Goal: Task Accomplishment & Management: Manage account settings

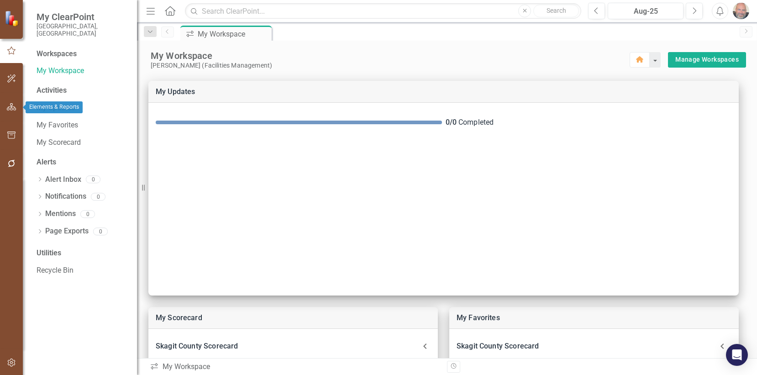
click at [12, 106] on icon "button" at bounding box center [12, 106] width 10 height 7
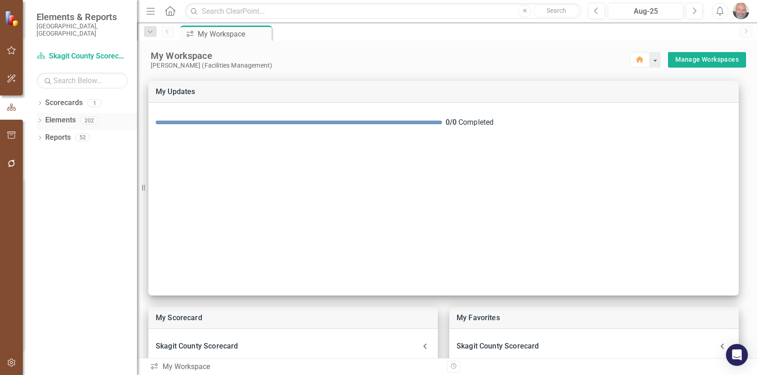
click at [39, 118] on icon at bounding box center [40, 120] width 2 height 4
click at [44, 153] on icon at bounding box center [44, 155] width 2 height 4
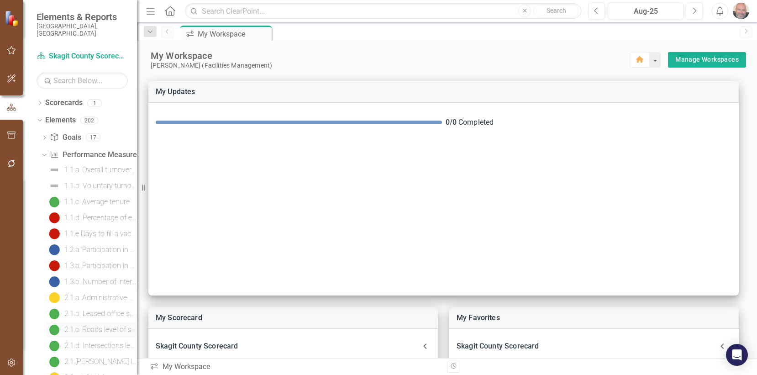
click at [98, 326] on div "2.1.c. Roads level of service" at bounding box center [100, 330] width 73 height 8
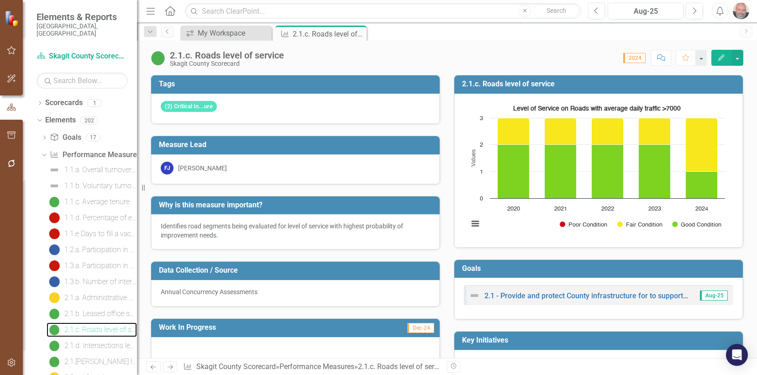
click at [470, 132] on rect "Interactive chart" at bounding box center [597, 169] width 266 height 137
click at [497, 112] on rect "Interactive chart" at bounding box center [597, 169] width 266 height 137
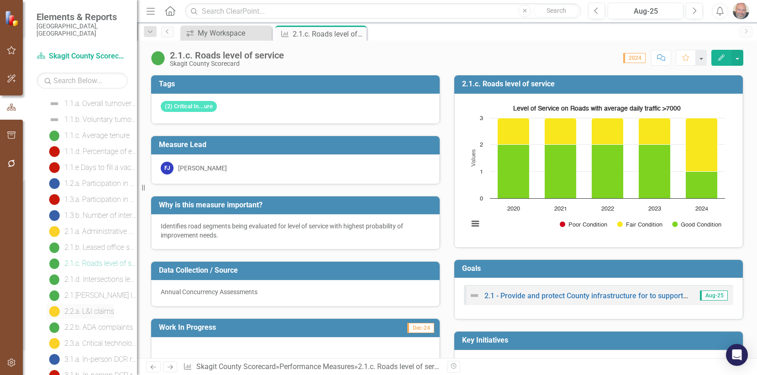
scroll to position [137, 0]
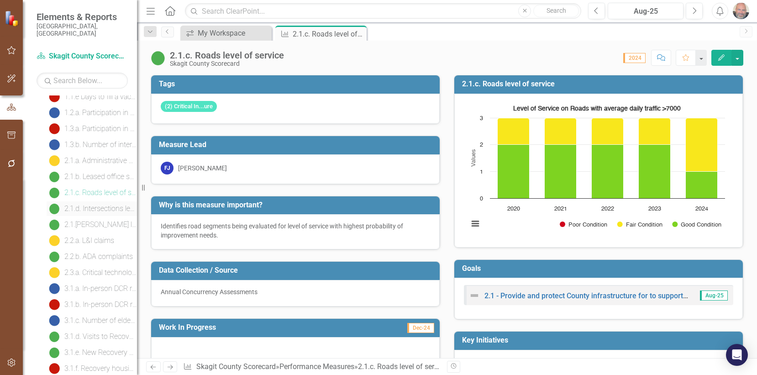
click at [95, 205] on div "2.1.d. Intersections level of service" at bounding box center [100, 209] width 73 height 8
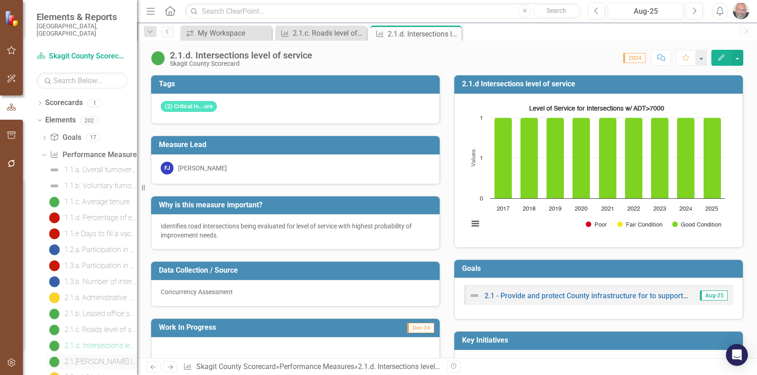
click at [111, 358] on div "2.1.[PERSON_NAME] level of service" at bounding box center [100, 362] width 73 height 8
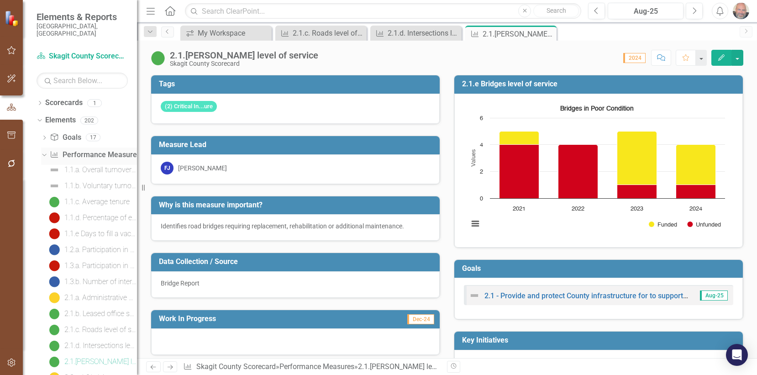
click at [43, 154] on icon at bounding box center [44, 155] width 4 height 2
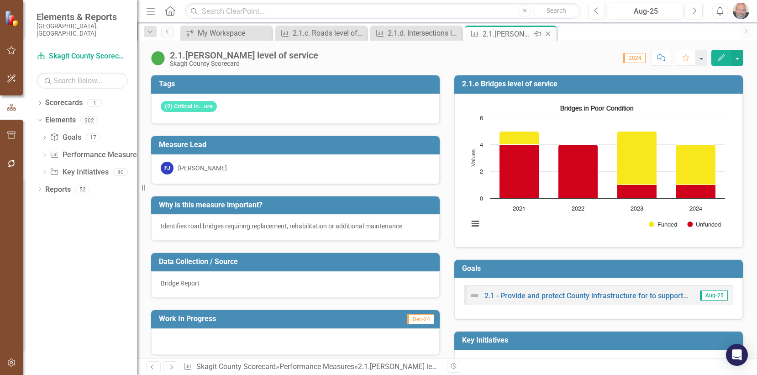
click at [550, 34] on icon "Close" at bounding box center [547, 33] width 9 height 7
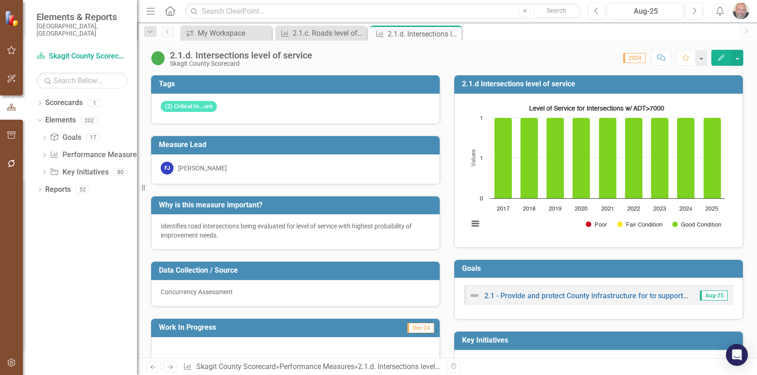
drag, startPoint x: 455, startPoint y: 36, endPoint x: 426, endPoint y: 37, distance: 29.7
click at [0, 0] on icon "Close" at bounding box center [0, 0] width 0 height 0
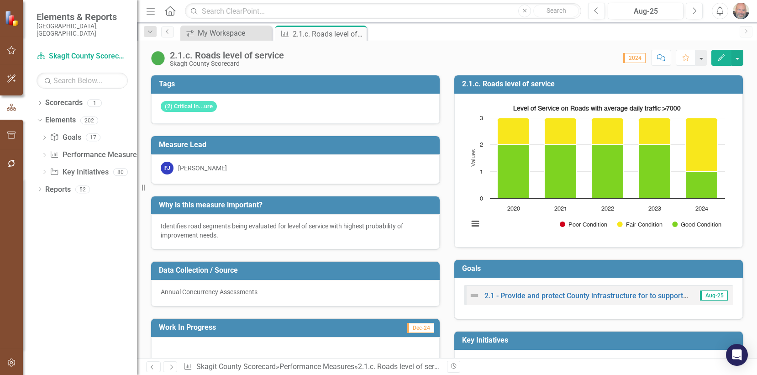
click at [0, 0] on icon "Close" at bounding box center [0, 0] width 0 height 0
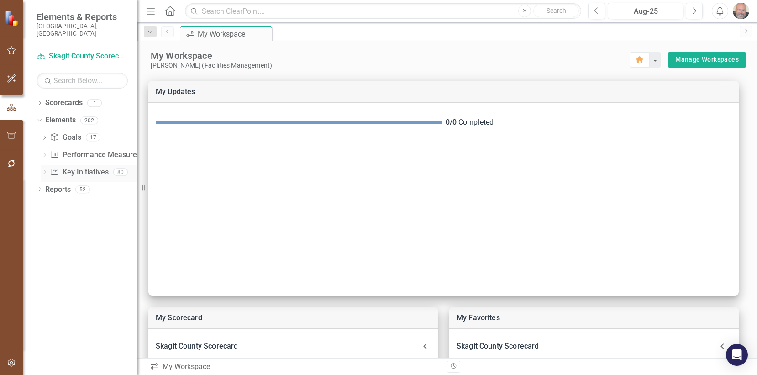
click at [46, 170] on icon "Dropdown" at bounding box center [44, 172] width 6 height 5
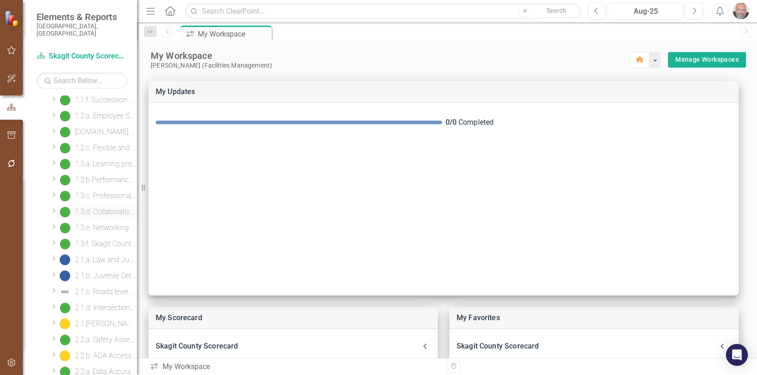
scroll to position [183, 0]
click at [98, 272] on div "2.1.c. Roads level of service" at bounding box center [106, 276] width 62 height 8
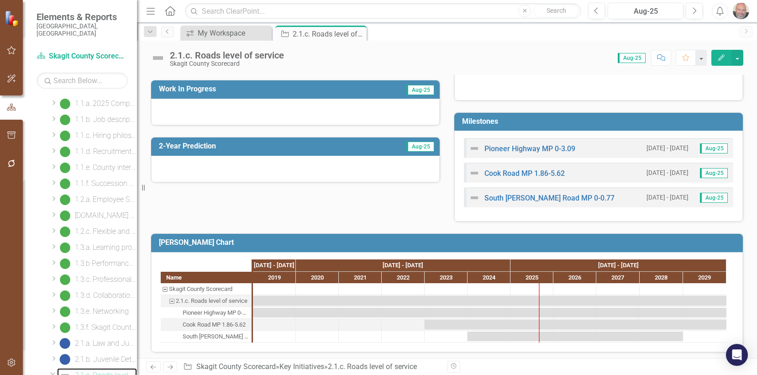
scroll to position [236, 0]
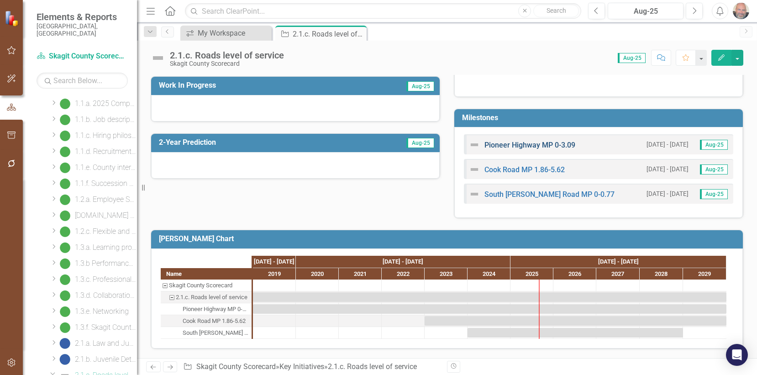
click at [522, 142] on link "Pioneer Highway MP 0-3.09" at bounding box center [530, 145] width 91 height 9
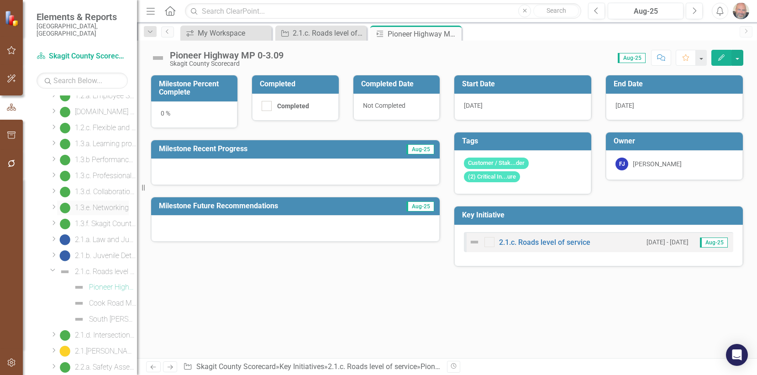
scroll to position [236, 0]
click at [107, 282] on div "2.1.d. Intersections level of service" at bounding box center [106, 286] width 62 height 8
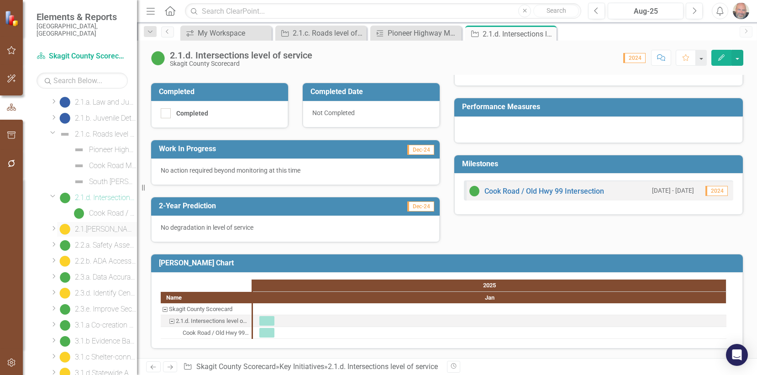
scroll to position [330, 0]
click at [100, 220] on div "2.1.[PERSON_NAME] level of service" at bounding box center [106, 224] width 62 height 8
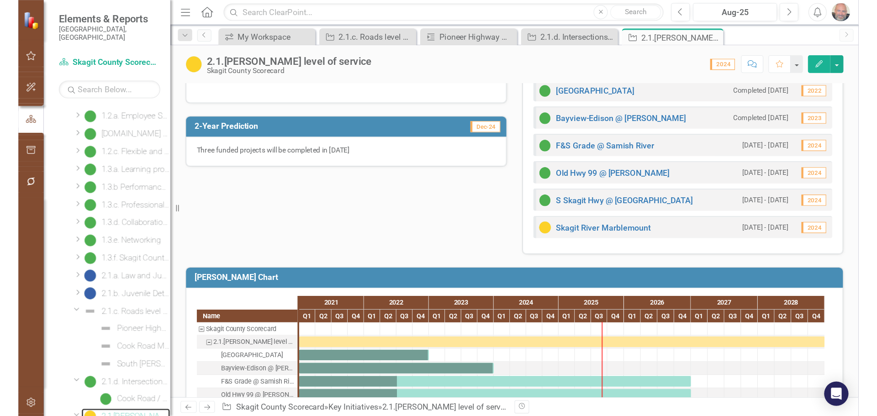
scroll to position [337, 0]
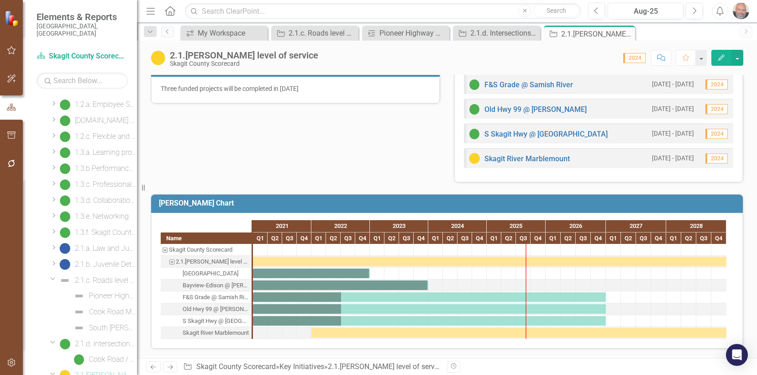
click at [276, 256] on div at bounding box center [275, 261] width 15 height 11
click at [279, 263] on div "Task: Start date: 2021-01-01 End date: 2028-12-31" at bounding box center [490, 262] width 474 height 10
drag, startPoint x: 253, startPoint y: 267, endPoint x: 260, endPoint y: 269, distance: 7.2
click at [301, 268] on div at bounding box center [490, 291] width 474 height 95
click at [257, 263] on div "Task: Start date: 2021-01-01 End date: 2028-12-31" at bounding box center [490, 262] width 474 height 10
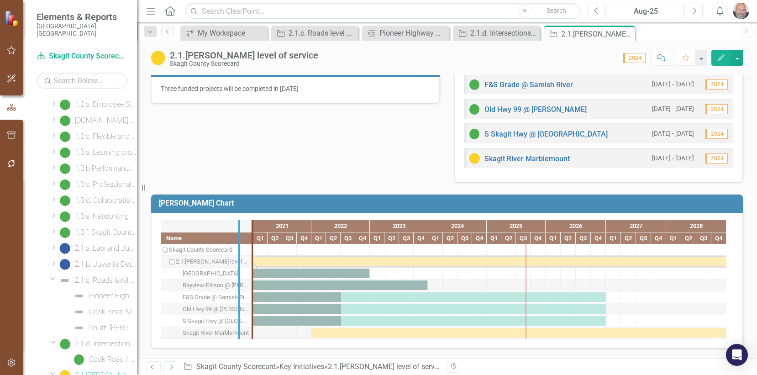
drag, startPoint x: 251, startPoint y: 267, endPoint x: 238, endPoint y: 268, distance: 13.3
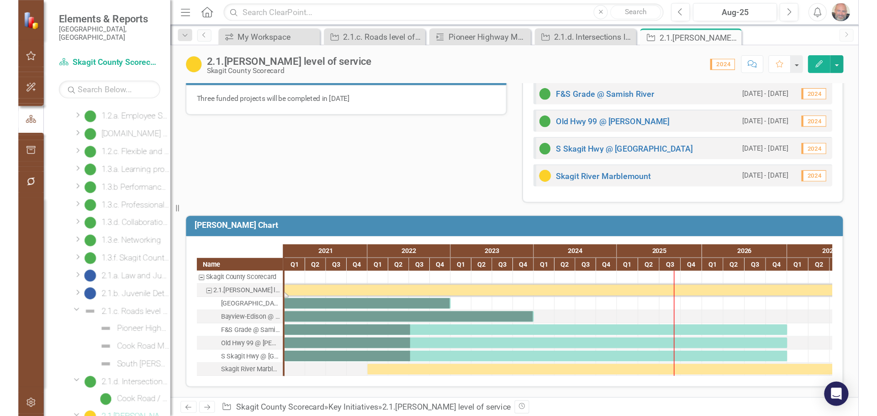
scroll to position [282, 0]
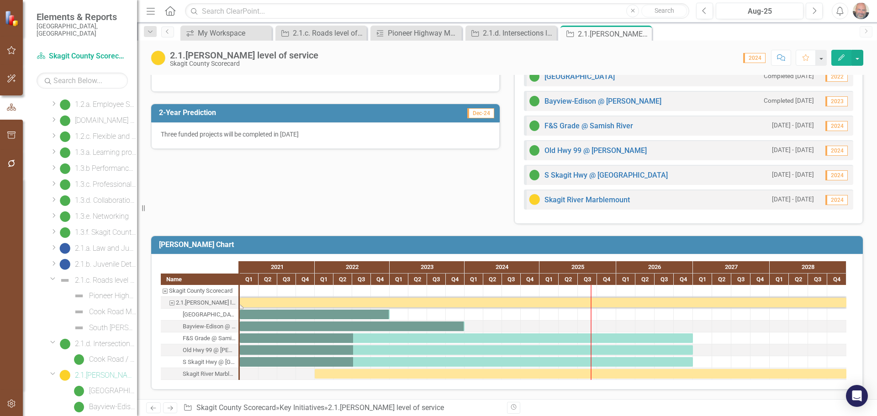
drag, startPoint x: 243, startPoint y: 306, endPoint x: 264, endPoint y: 308, distance: 20.6
click at [262, 308] on div at bounding box center [543, 332] width 606 height 95
click at [332, 33] on div "2.1.c. Roads level of service" at bounding box center [323, 32] width 60 height 11
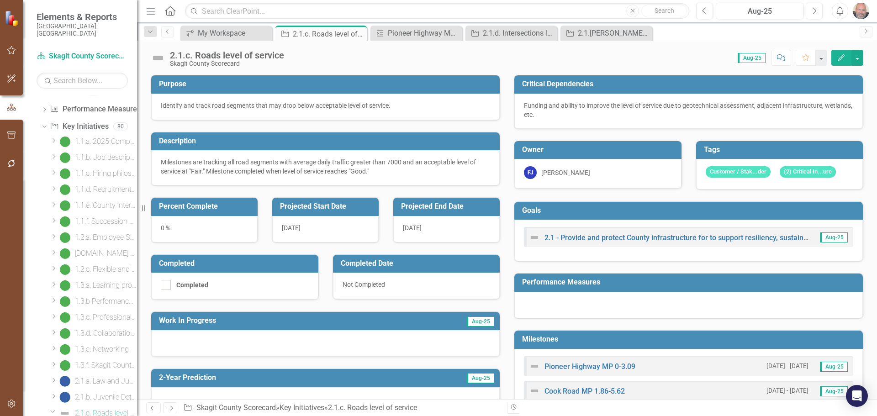
scroll to position [42, 0]
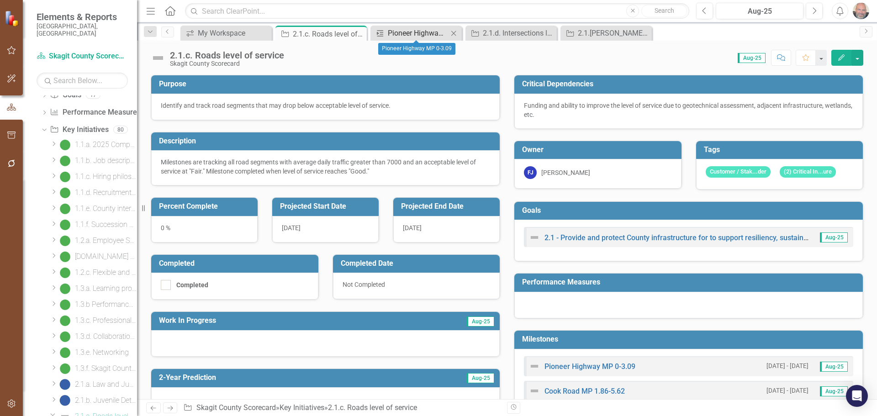
click at [421, 31] on div "Pioneer Highway MP 0-3.09" at bounding box center [418, 32] width 60 height 11
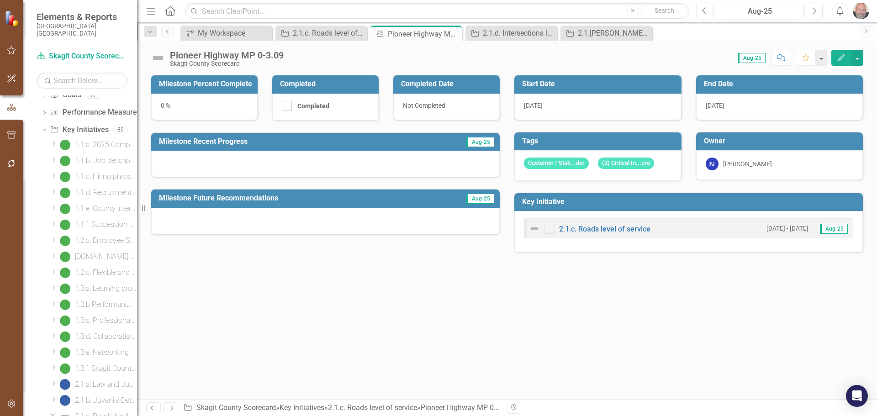
scroll to position [58, 0]
click at [624, 36] on div "2.1.[PERSON_NAME] level of service" at bounding box center [608, 32] width 60 height 11
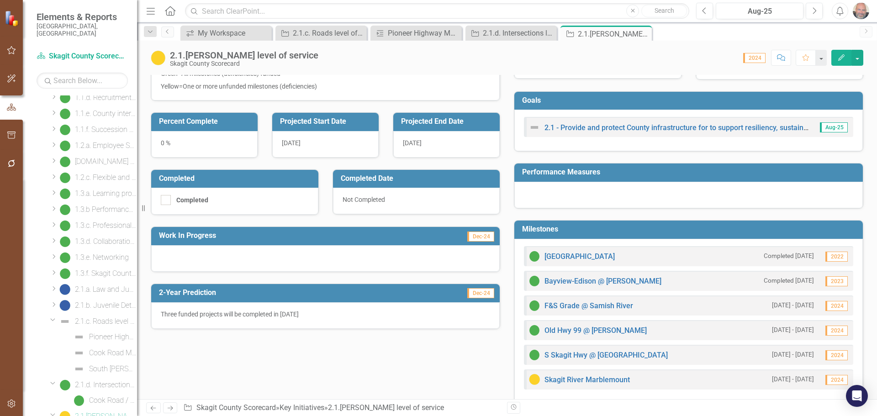
scroll to position [137, 0]
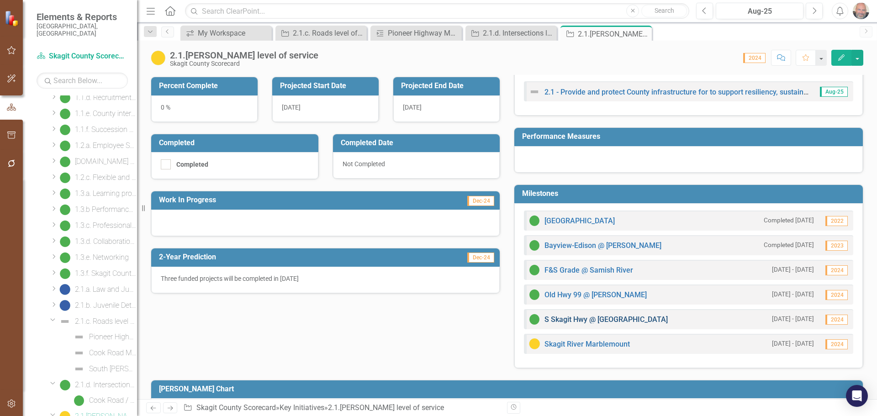
click at [562, 318] on link "S Skagit Hwy @ [GEOGRAPHIC_DATA]" at bounding box center [605, 319] width 123 height 9
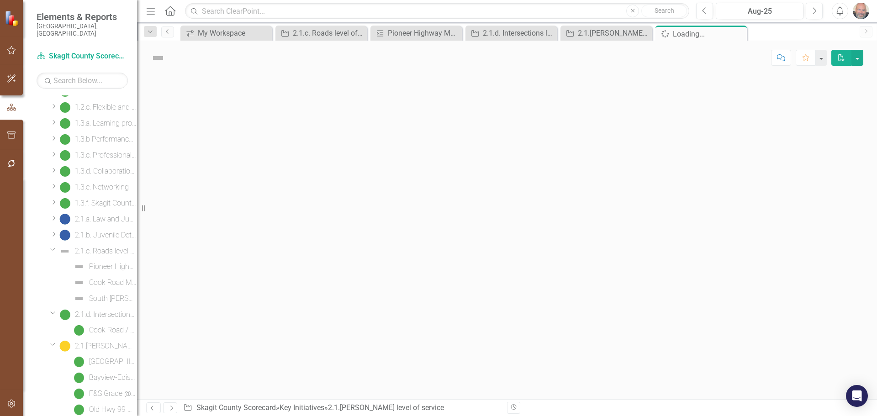
scroll to position [217, 0]
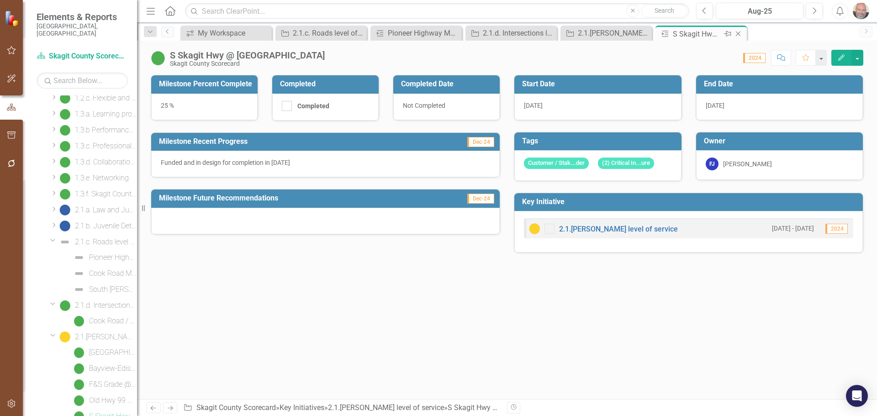
click at [737, 32] on icon "Close" at bounding box center [737, 33] width 9 height 7
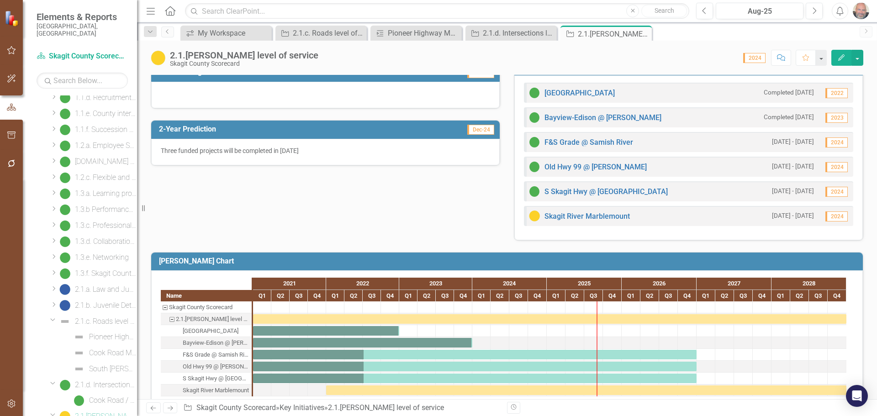
scroll to position [274, 0]
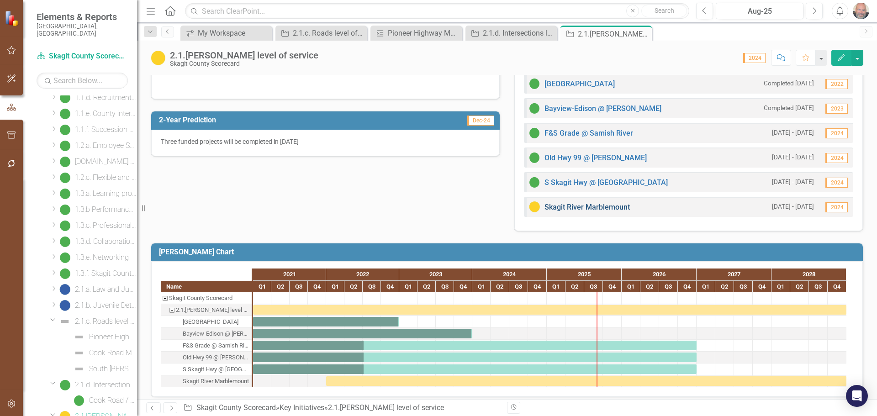
click at [594, 207] on link "Skagit River Marblemount" at bounding box center [586, 207] width 85 height 9
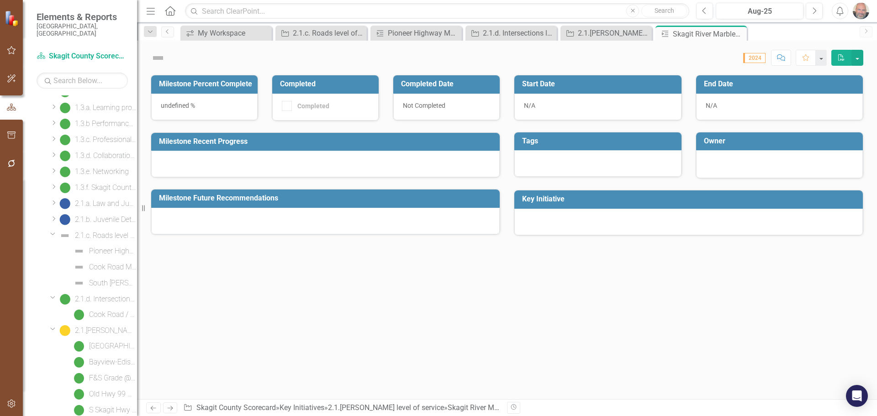
scroll to position [233, 0]
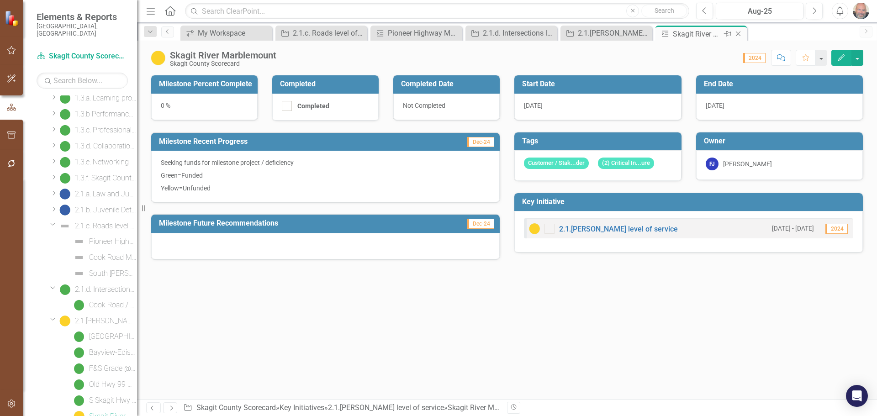
click at [738, 35] on icon "Close" at bounding box center [737, 33] width 9 height 7
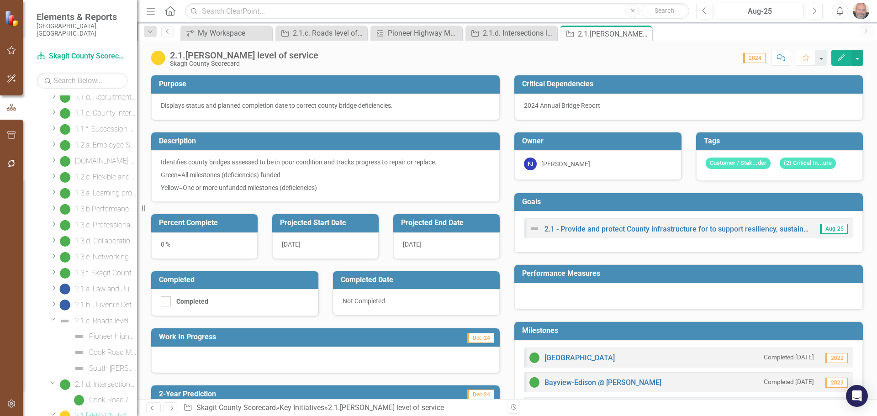
scroll to position [137, 0]
click at [325, 29] on div "2.1.c. Roads level of service" at bounding box center [323, 32] width 60 height 11
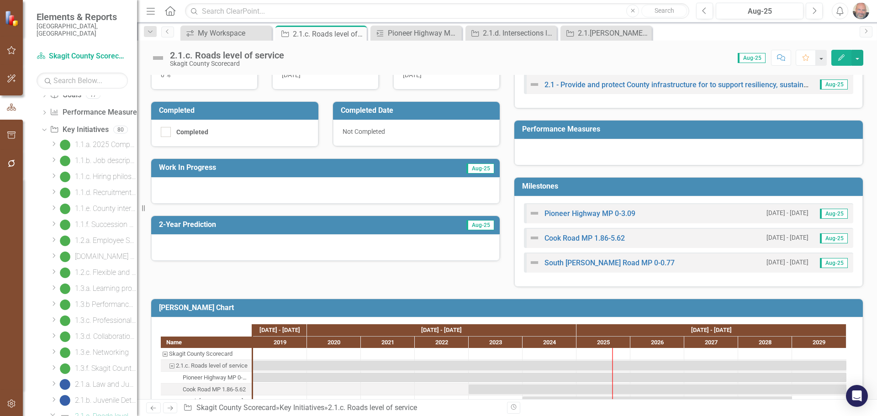
scroll to position [181, 0]
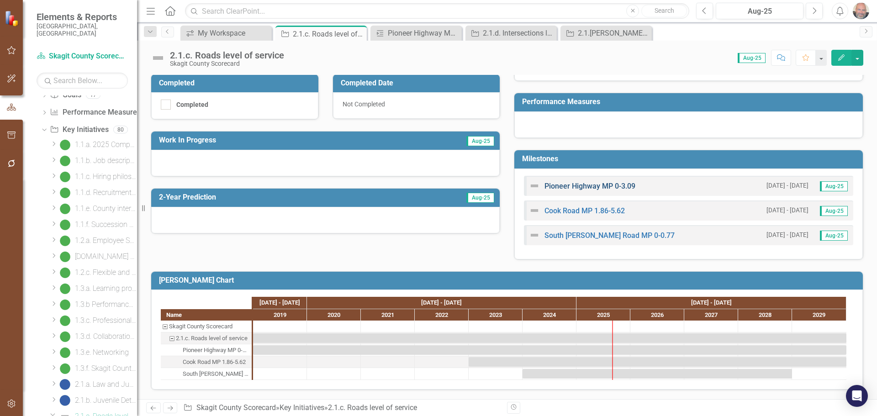
click at [592, 184] on link "Pioneer Highway MP 0-3.09" at bounding box center [589, 186] width 91 height 9
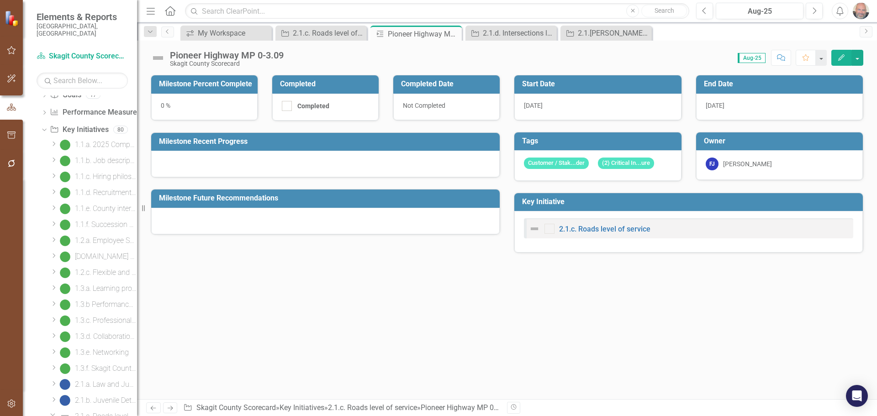
scroll to position [58, 0]
click at [757, 58] on icon "button" at bounding box center [841, 57] width 6 height 6
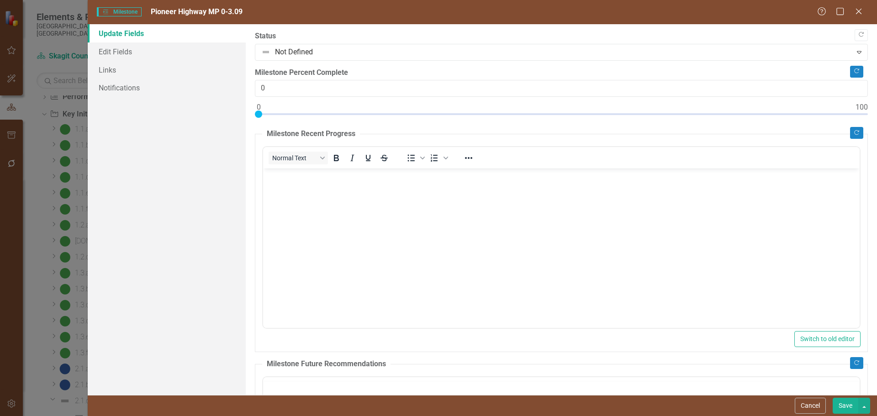
scroll to position [0, 0]
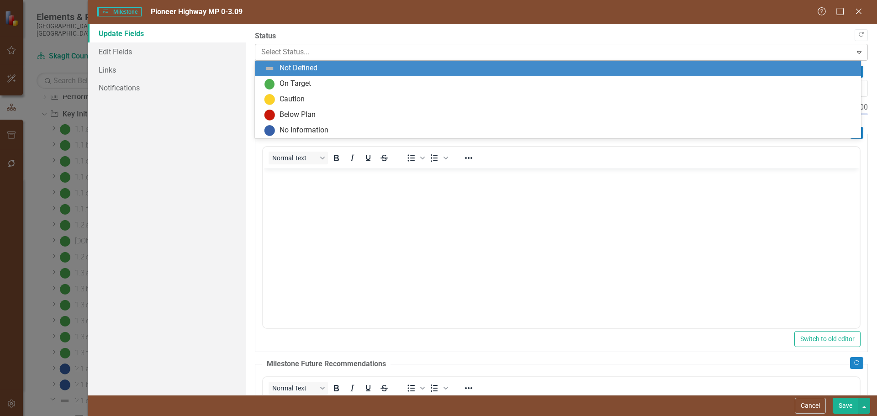
click at [291, 48] on div at bounding box center [553, 52] width 585 height 12
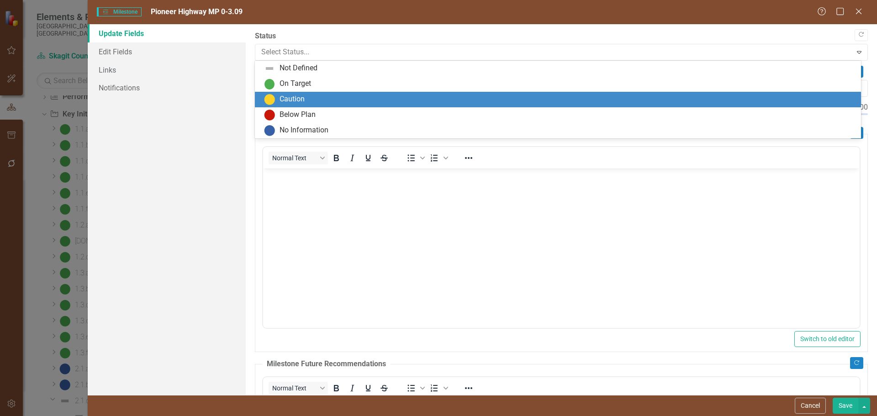
click at [290, 97] on div "Caution" at bounding box center [291, 99] width 25 height 11
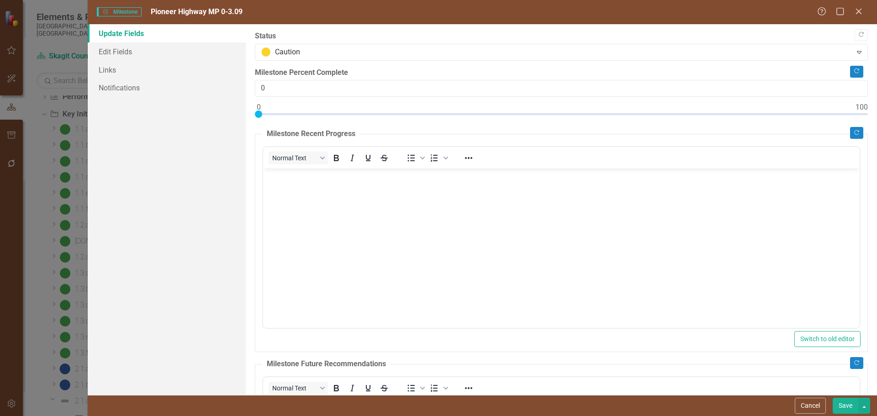
click at [757, 374] on button "Save" at bounding box center [845, 406] width 26 height 16
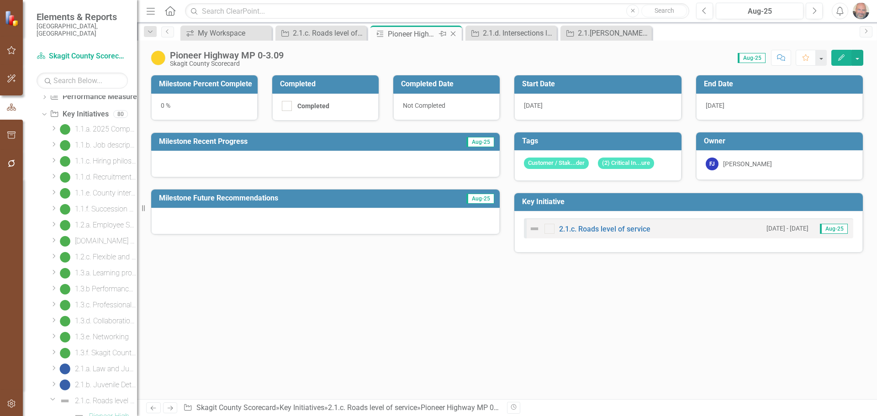
click at [453, 33] on icon "Close" at bounding box center [452, 33] width 9 height 7
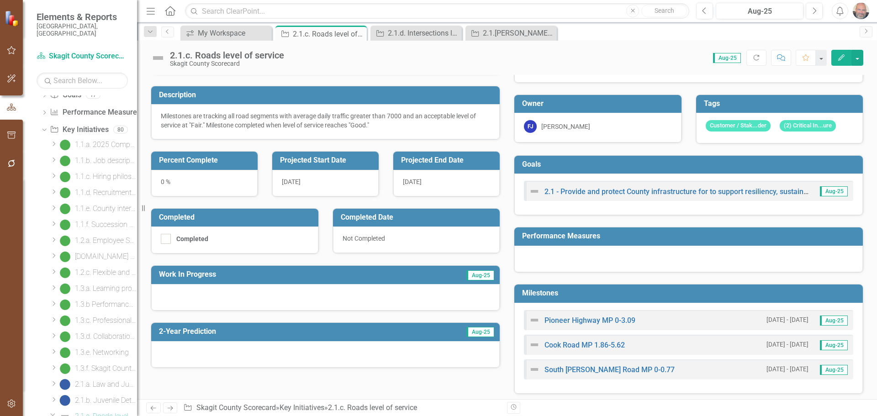
scroll to position [91, 0]
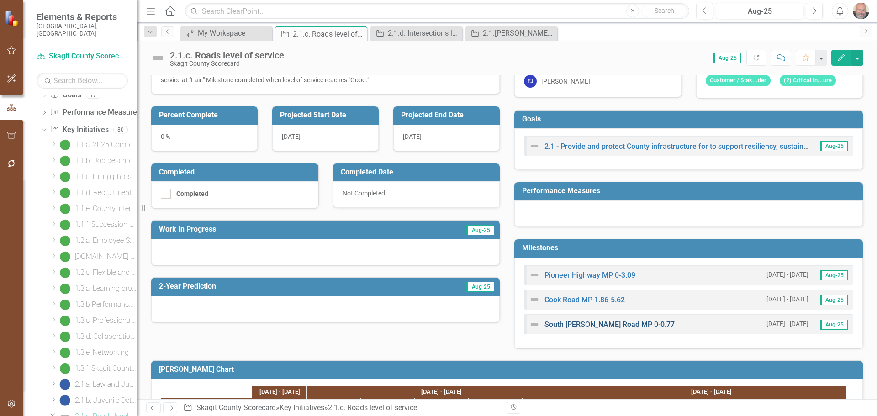
click at [592, 323] on link "South [PERSON_NAME] Road MP 0-0.77" at bounding box center [609, 324] width 130 height 9
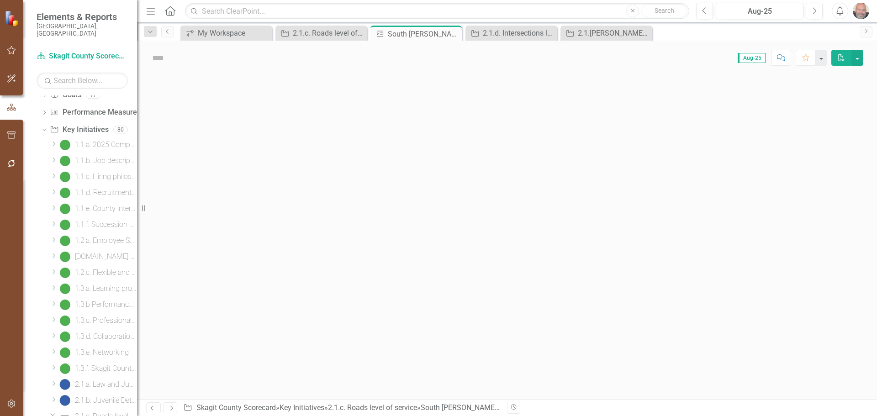
scroll to position [90, 0]
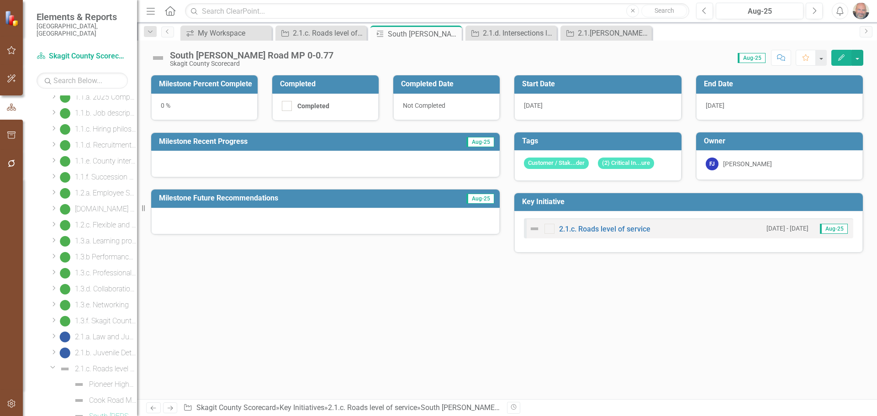
click at [757, 58] on icon "Edit" at bounding box center [841, 57] width 8 height 6
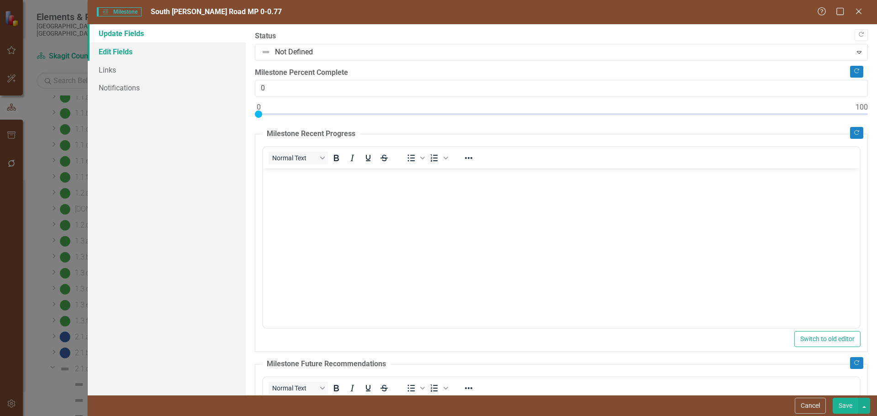
scroll to position [0, 0]
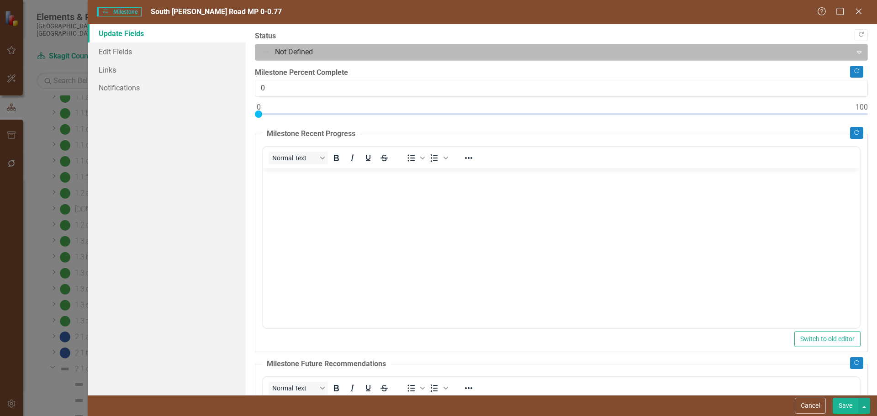
click at [357, 50] on div at bounding box center [553, 52] width 585 height 12
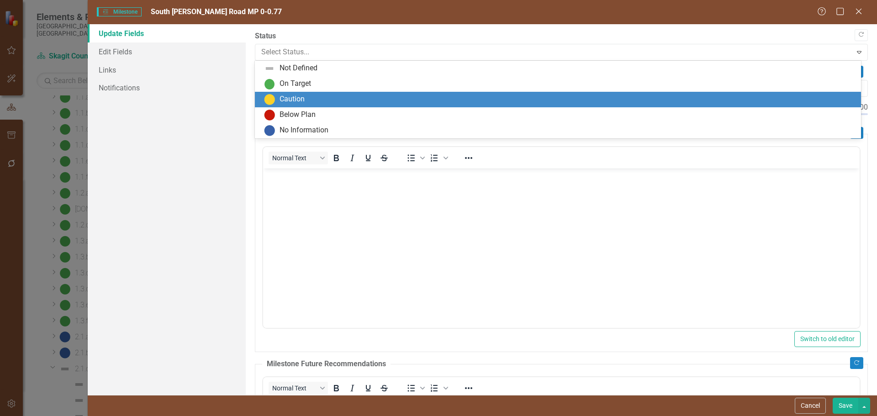
click at [321, 98] on div "Caution" at bounding box center [559, 99] width 591 height 11
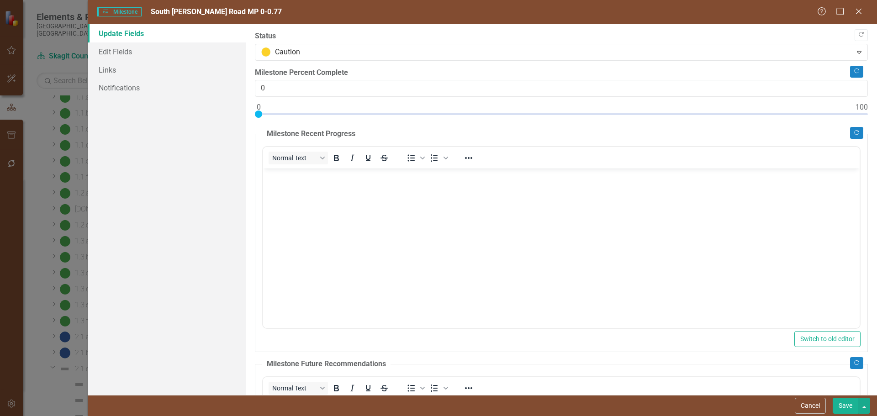
click at [757, 374] on button "Save" at bounding box center [845, 406] width 26 height 16
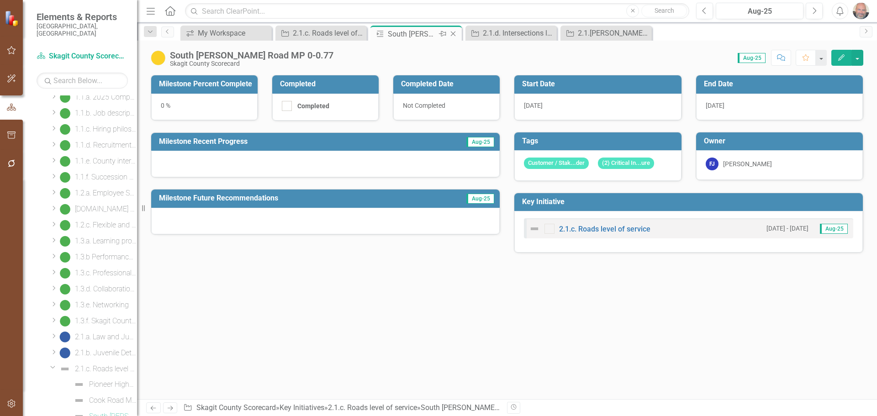
click at [454, 33] on icon "Close" at bounding box center [452, 33] width 9 height 7
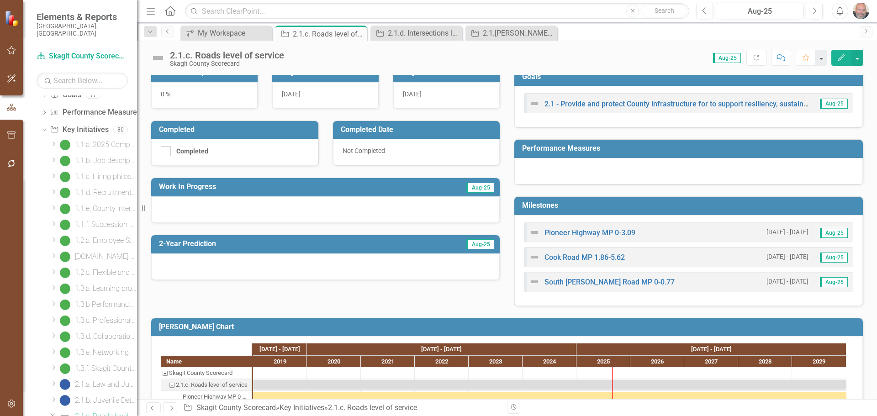
scroll to position [137, 0]
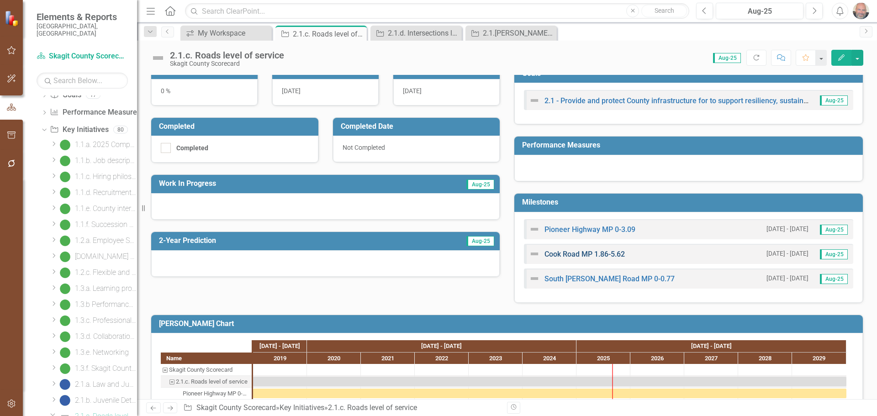
click at [576, 253] on link "Cook Road MP 1.86-5.62" at bounding box center [584, 254] width 80 height 9
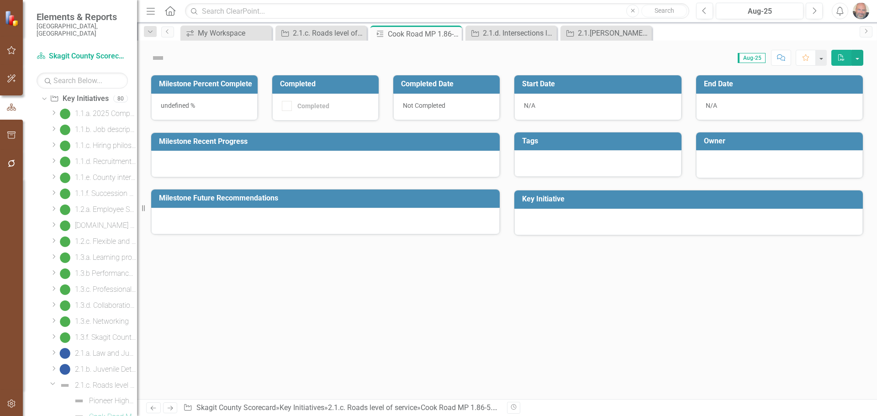
scroll to position [74, 0]
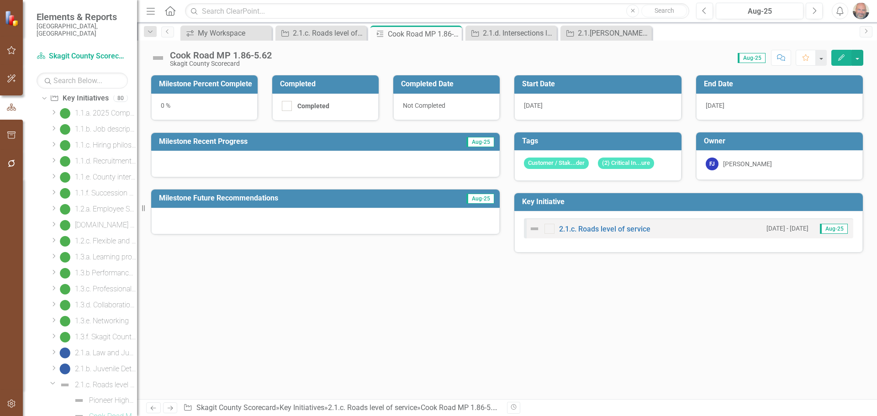
click at [757, 57] on icon "Edit" at bounding box center [841, 57] width 8 height 6
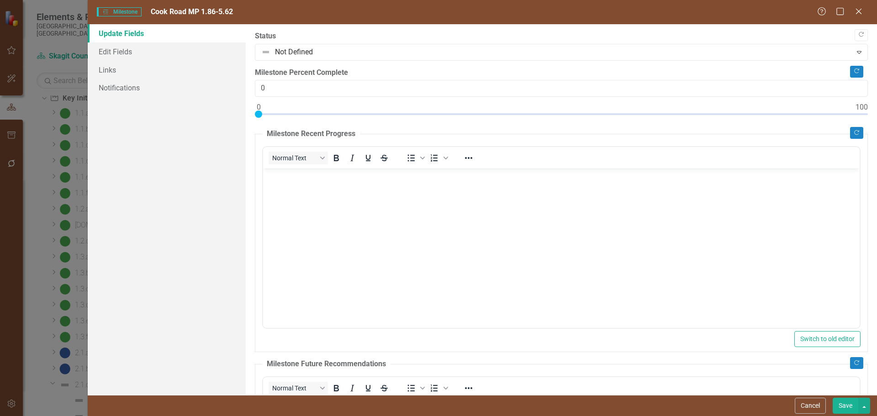
scroll to position [0, 0]
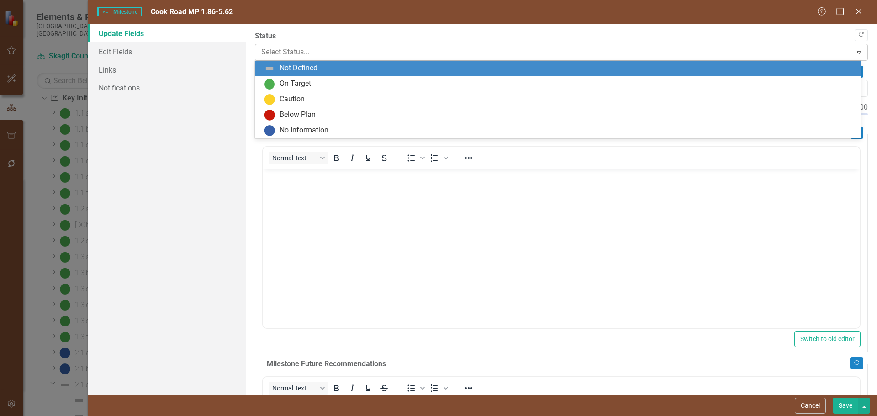
click at [339, 53] on div at bounding box center [553, 52] width 585 height 12
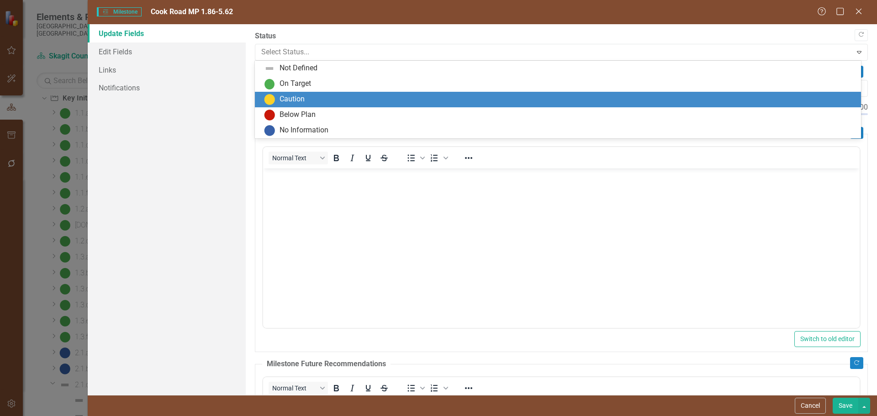
click at [306, 96] on div "Caution" at bounding box center [559, 99] width 591 height 11
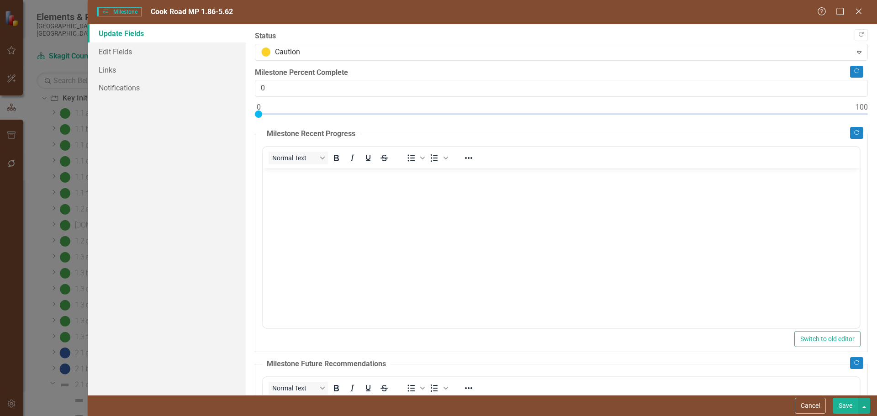
click at [757, 374] on button "Save" at bounding box center [845, 406] width 26 height 16
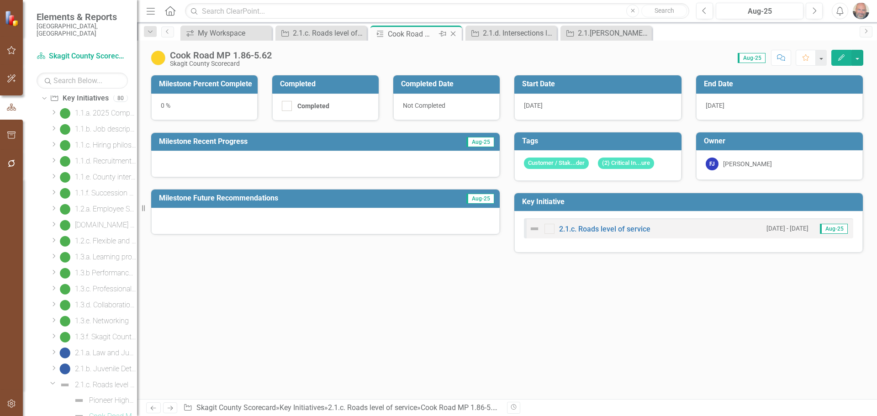
click at [456, 36] on icon "Close" at bounding box center [452, 33] width 9 height 7
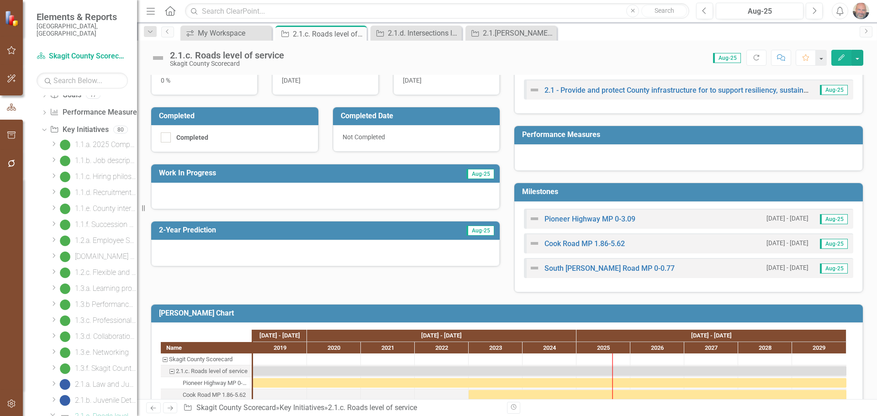
scroll to position [181, 0]
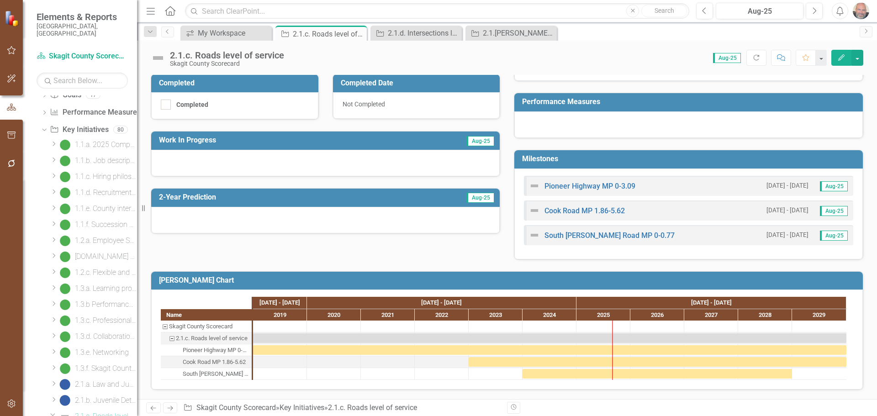
click at [757, 55] on icon "Edit" at bounding box center [841, 57] width 8 height 6
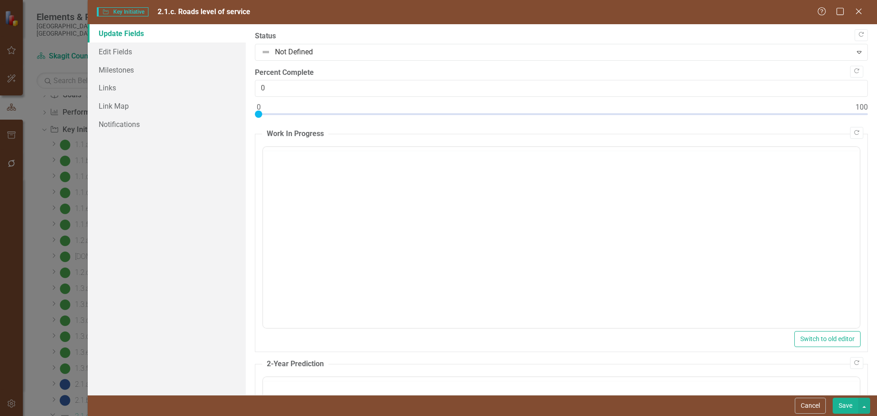
scroll to position [0, 0]
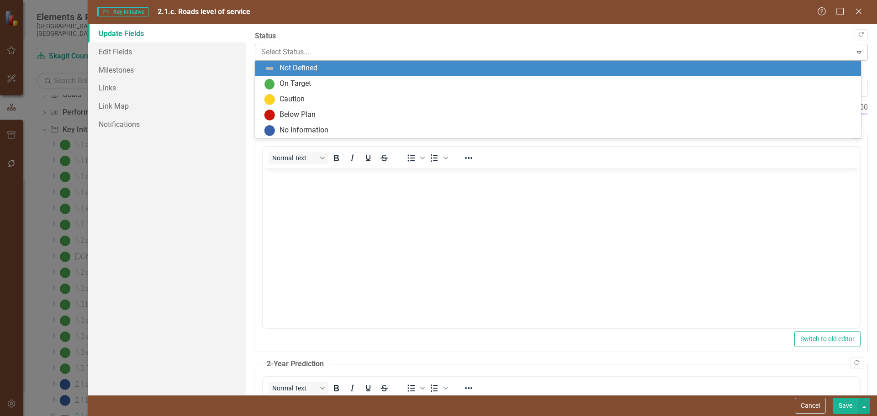
click at [355, 52] on div at bounding box center [553, 52] width 585 height 12
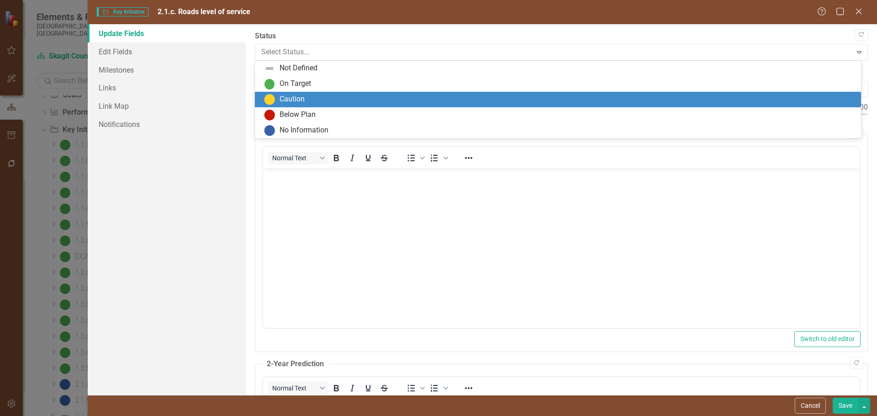
click at [300, 99] on div "Caution" at bounding box center [291, 99] width 25 height 11
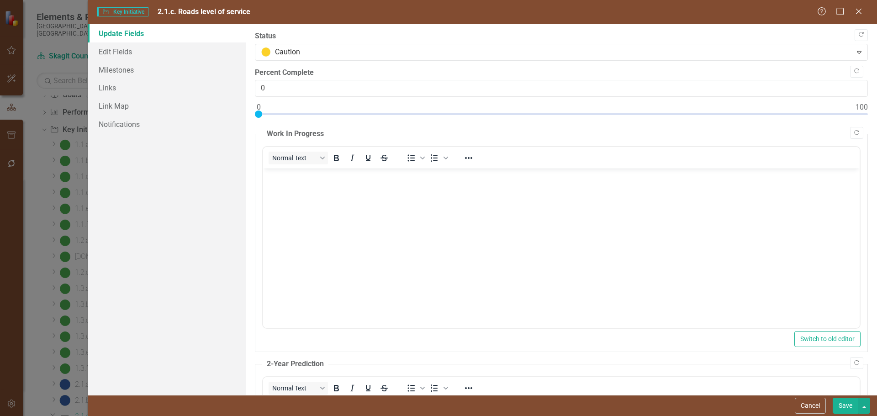
click at [757, 374] on button "Save" at bounding box center [845, 406] width 26 height 16
